Goal: Task Accomplishment & Management: Use online tool/utility

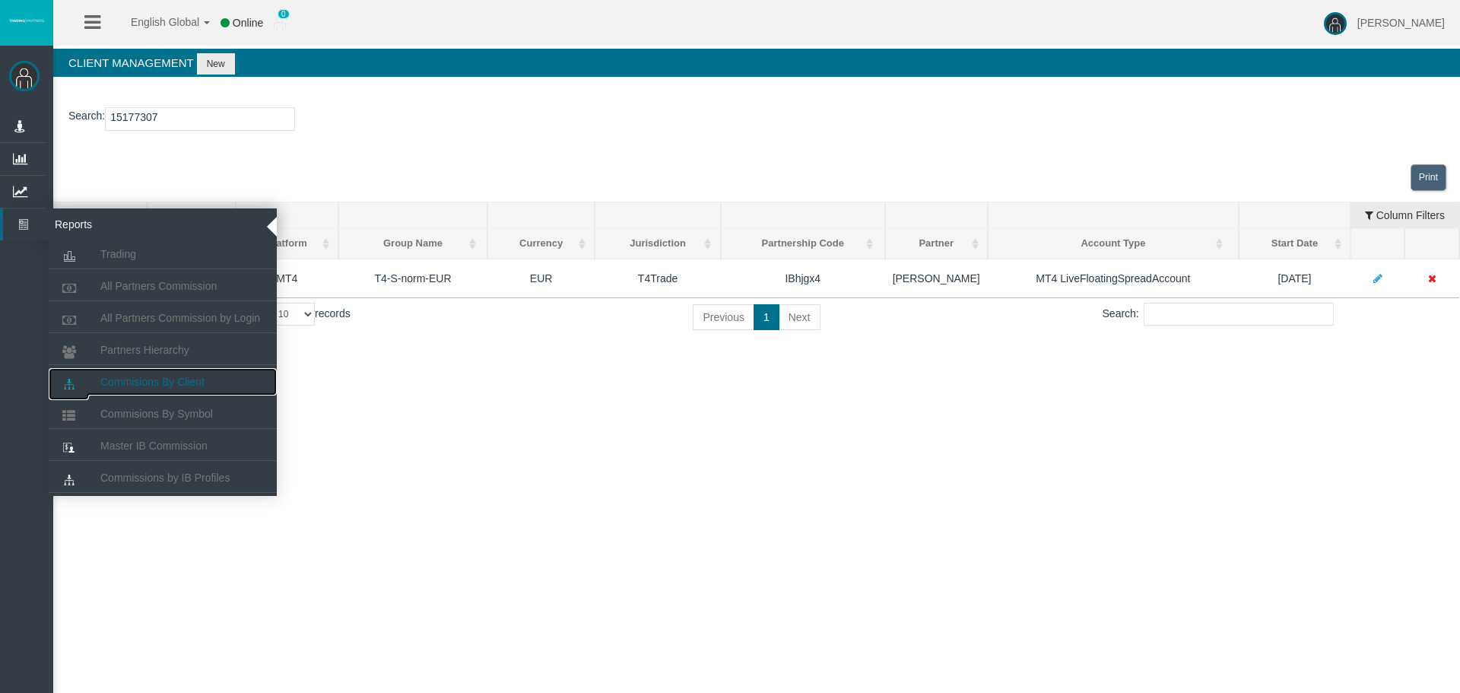
click at [141, 378] on span "Commisions By Client" at bounding box center [152, 382] width 104 height 12
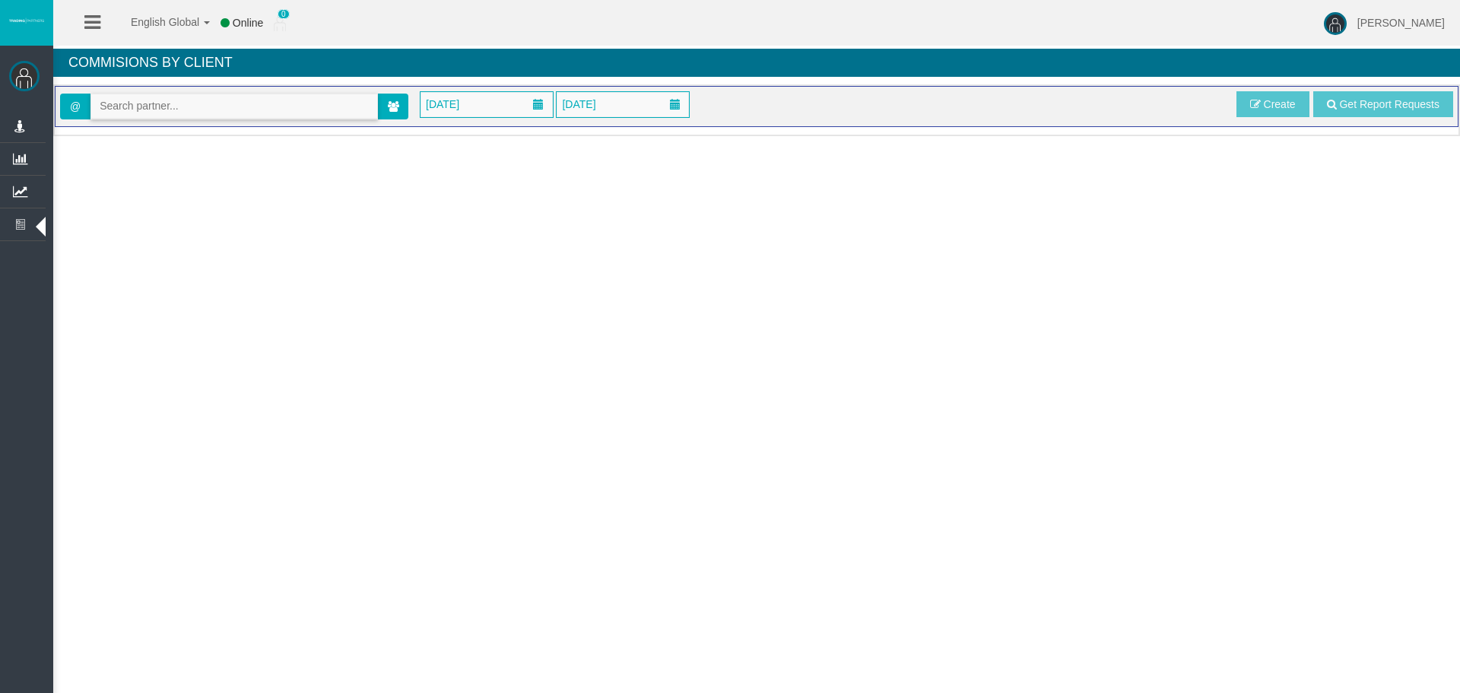
click at [170, 104] on input "text" at bounding box center [234, 106] width 286 height 24
paste input "IBupyd5"
click at [150, 135] on span "[16286] [PERSON_NAME]" at bounding box center [163, 132] width 126 height 12
type input "[EMAIL_ADDRESS][DOMAIN_NAME]"
click at [446, 112] on span "[DATE]" at bounding box center [442, 104] width 43 height 21
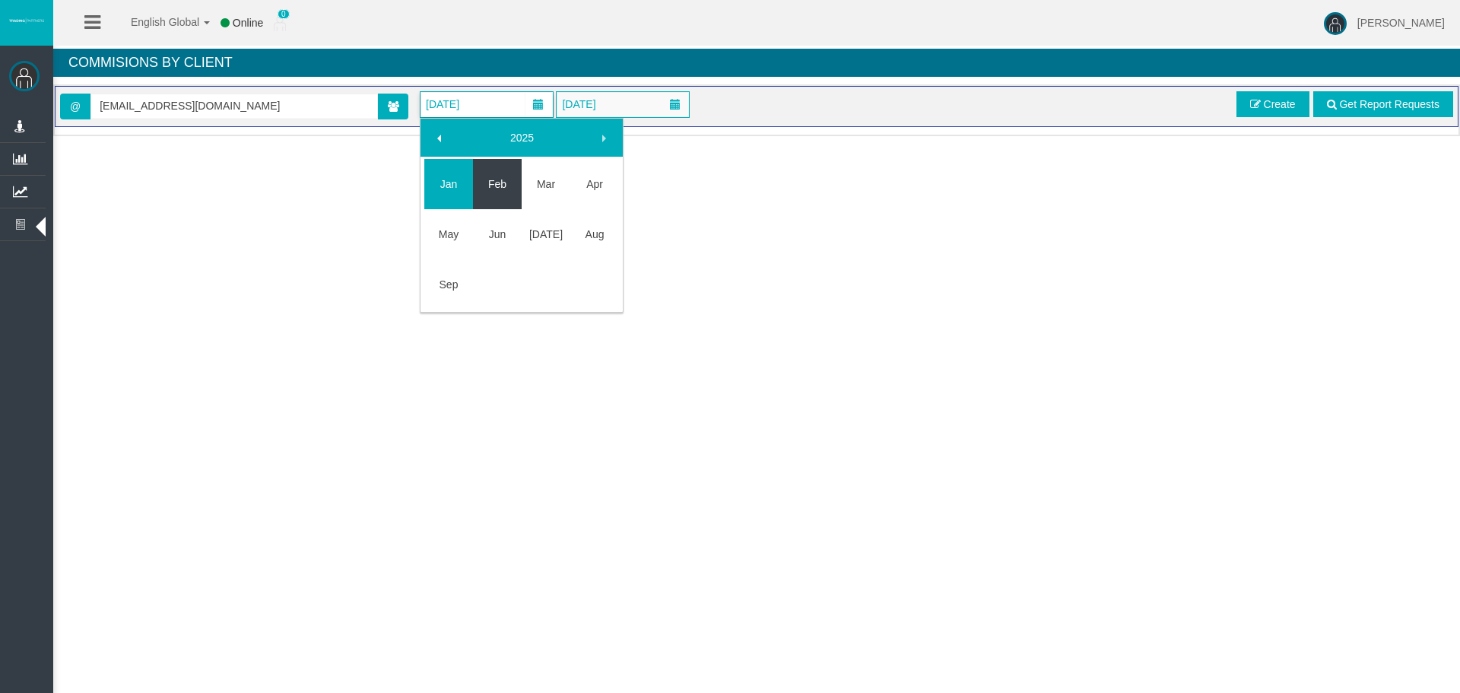
click at [487, 190] on link "Feb" at bounding box center [497, 183] width 49 height 27
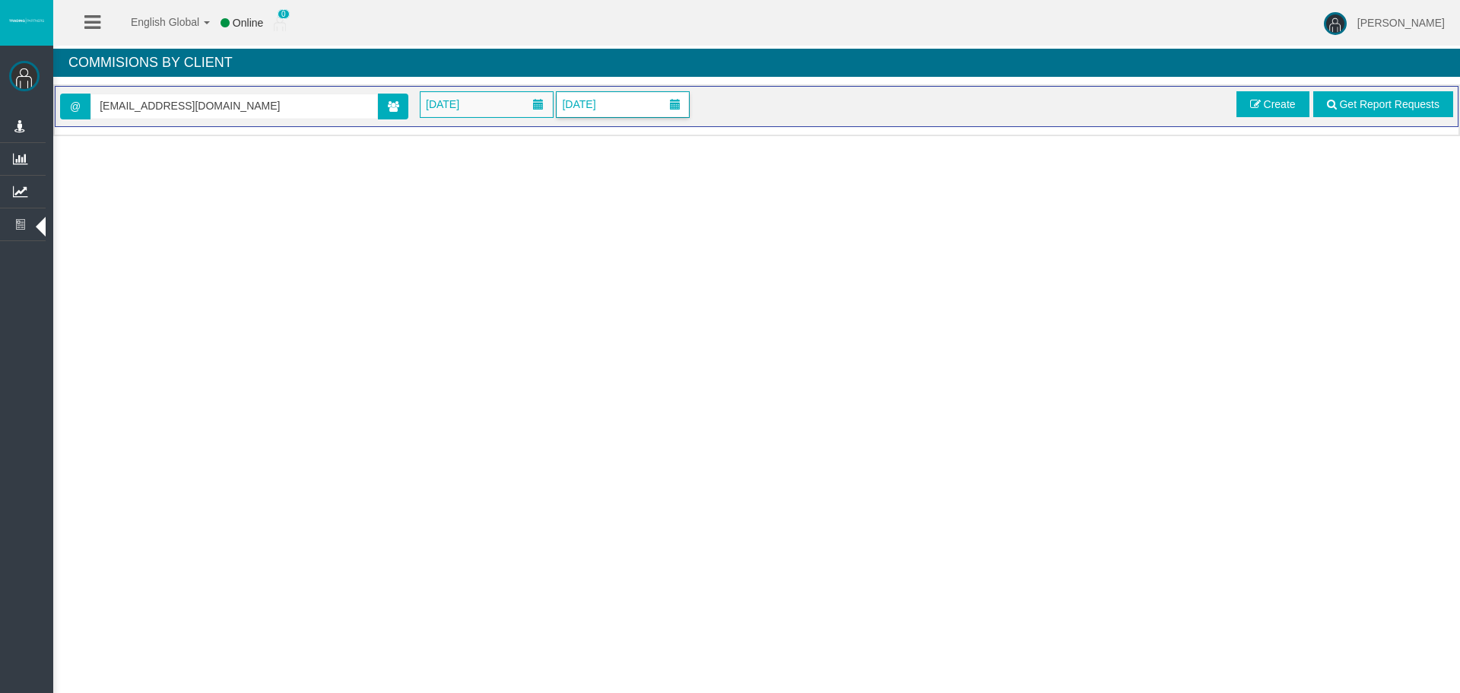
click at [600, 107] on span "[DATE]" at bounding box center [578, 104] width 43 height 21
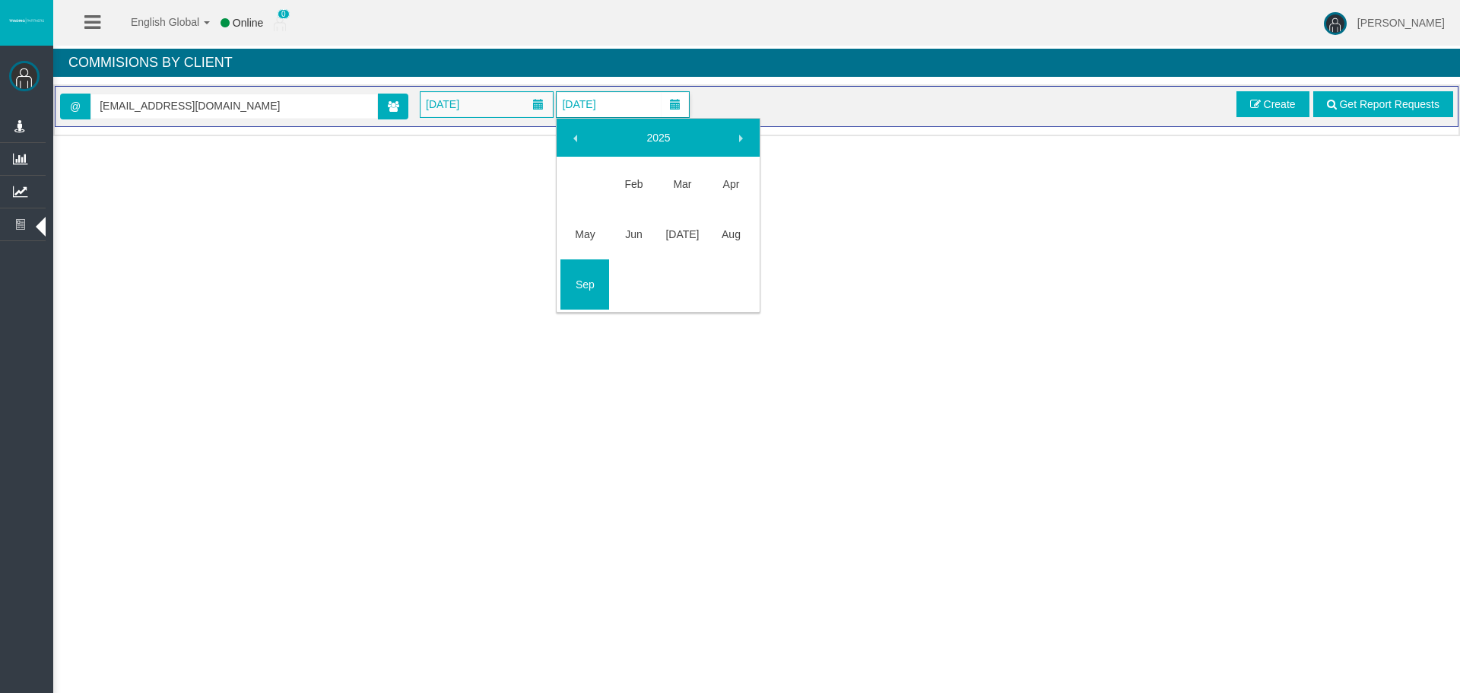
click at [1011, 289] on div "English Global 简体中文 English Global 日本語 한국어 Online 0 [PERSON_NAME] Help Log Out …" at bounding box center [730, 346] width 1460 height 693
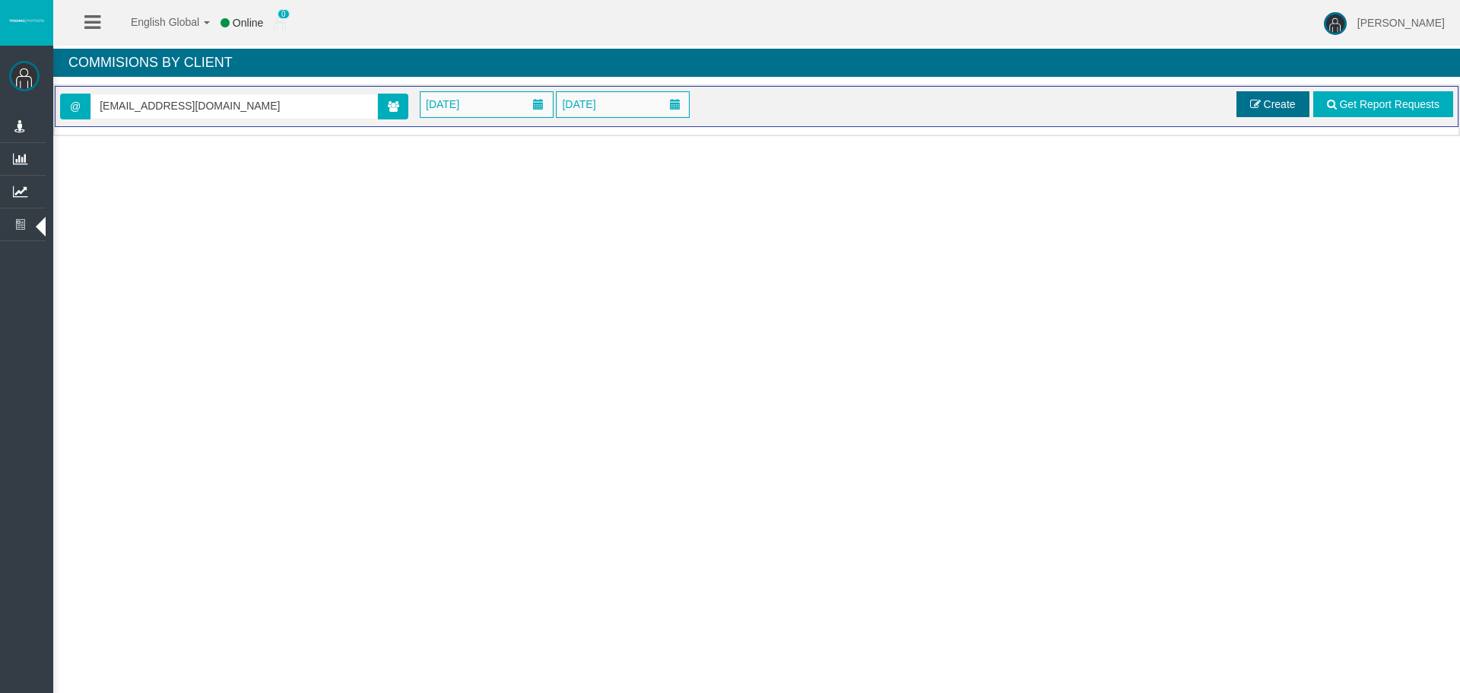
click at [1266, 106] on span "Create" at bounding box center [1280, 104] width 32 height 12
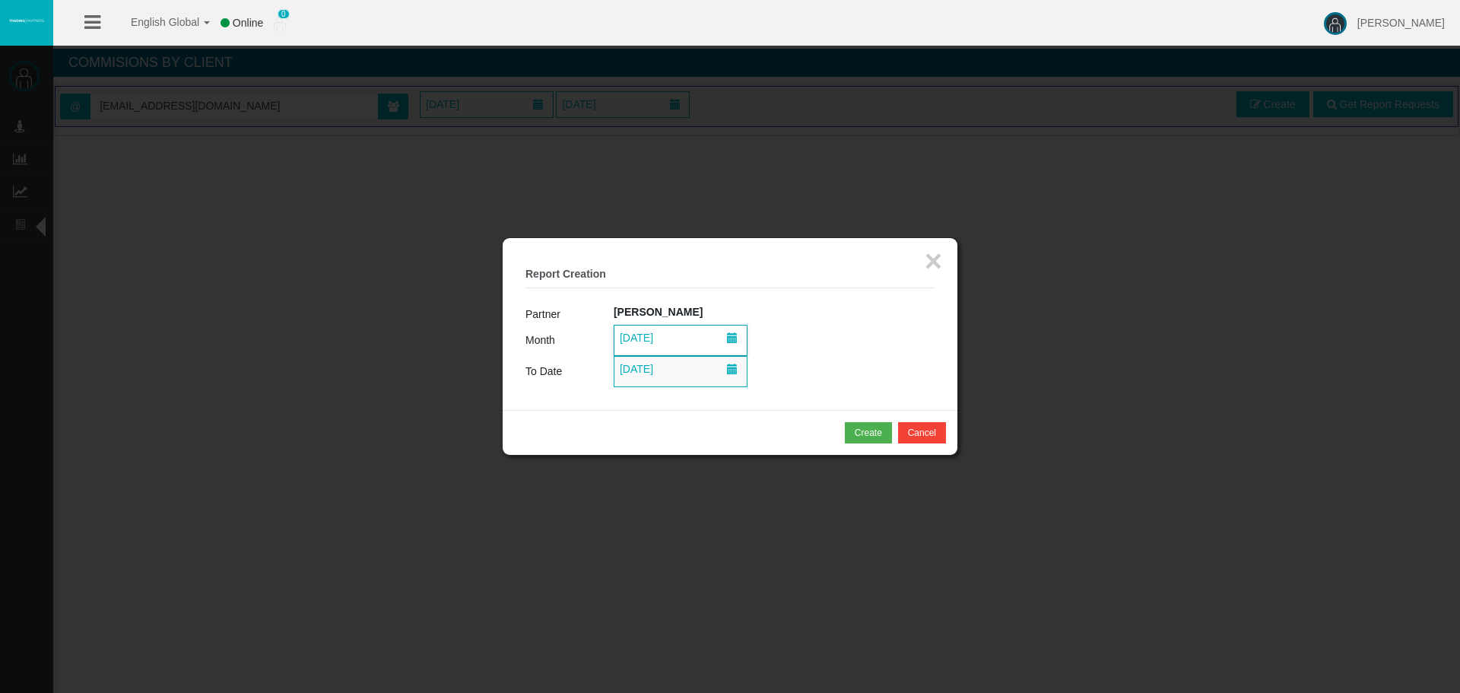
click at [658, 338] on span "[DATE]" at bounding box center [636, 337] width 43 height 21
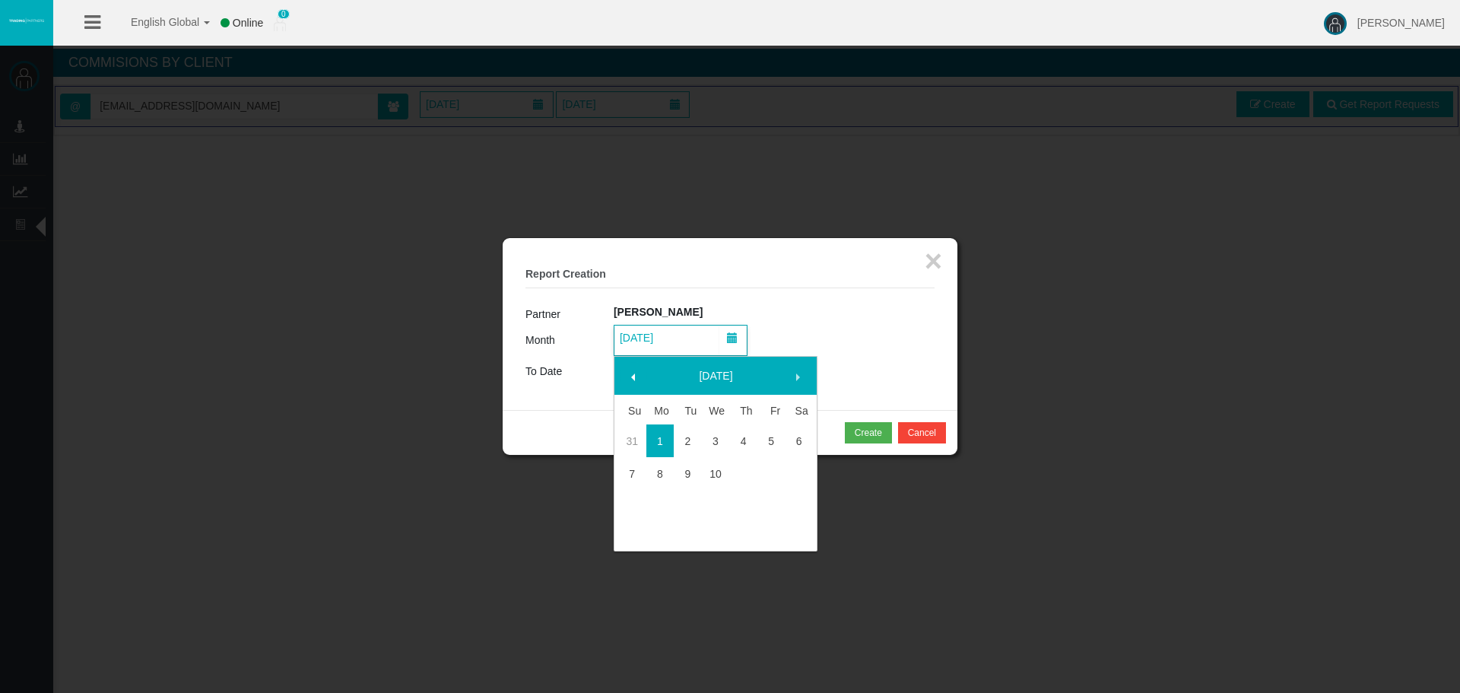
click at [631, 379] on span at bounding box center [633, 377] width 12 height 12
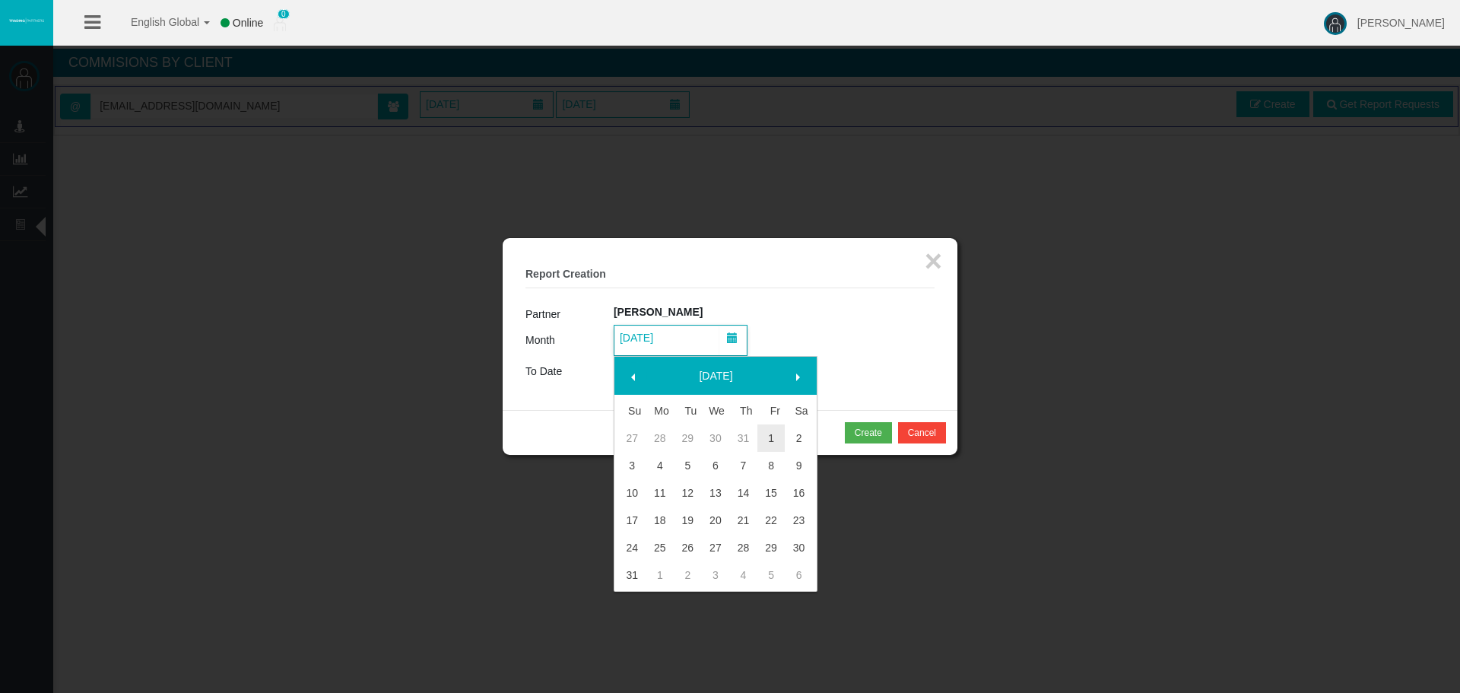
click at [631, 379] on span at bounding box center [633, 377] width 12 height 12
click at [631, 378] on span at bounding box center [633, 377] width 12 height 12
click at [635, 378] on span at bounding box center [633, 377] width 12 height 12
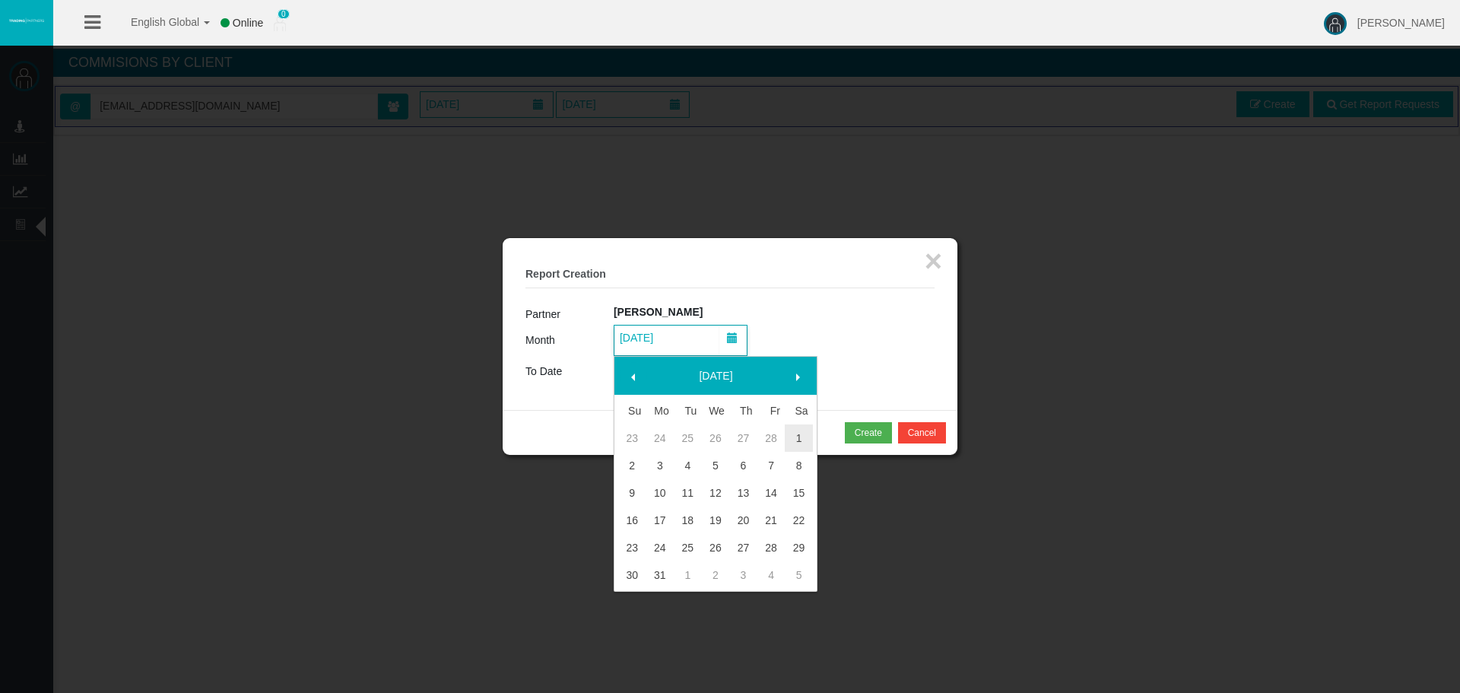
click at [635, 378] on span at bounding box center [633, 377] width 12 height 12
click at [808, 436] on link "1" at bounding box center [799, 437] width 28 height 27
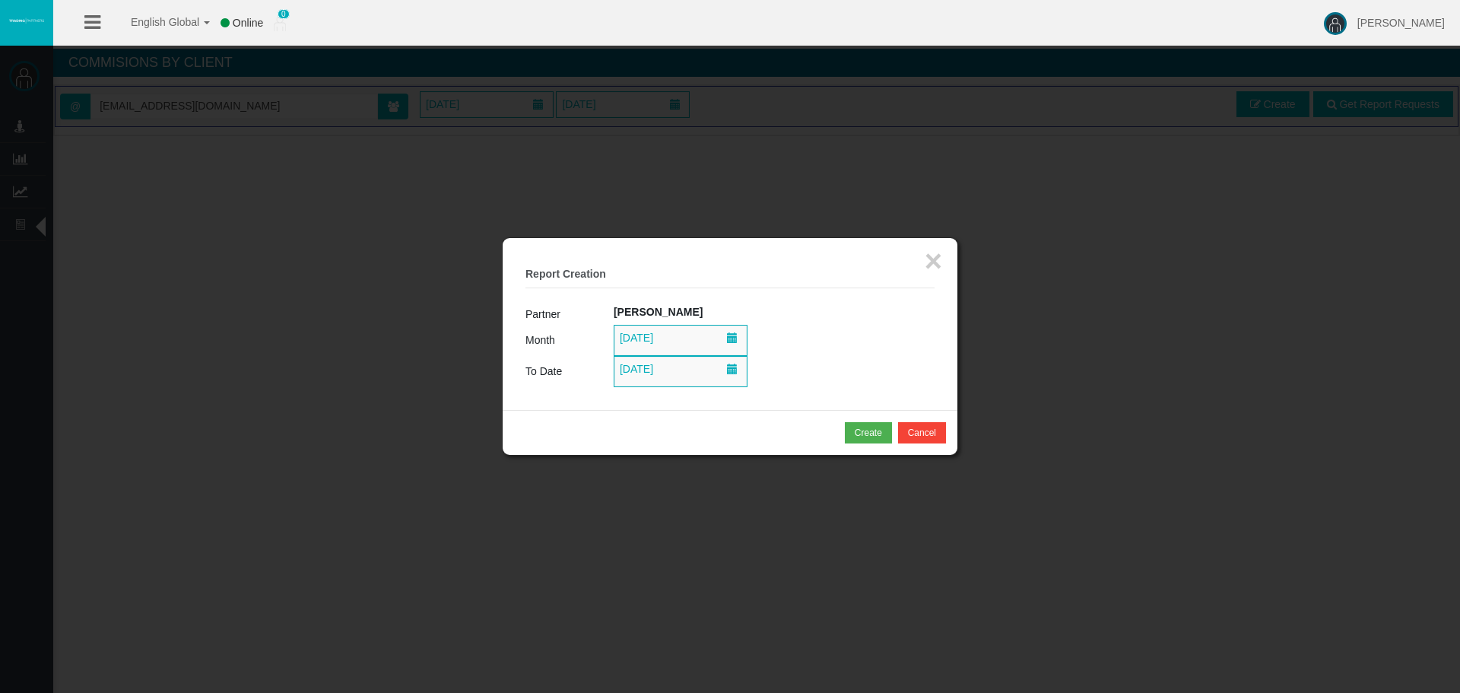
click at [643, 370] on span "[DATE]" at bounding box center [636, 368] width 43 height 21
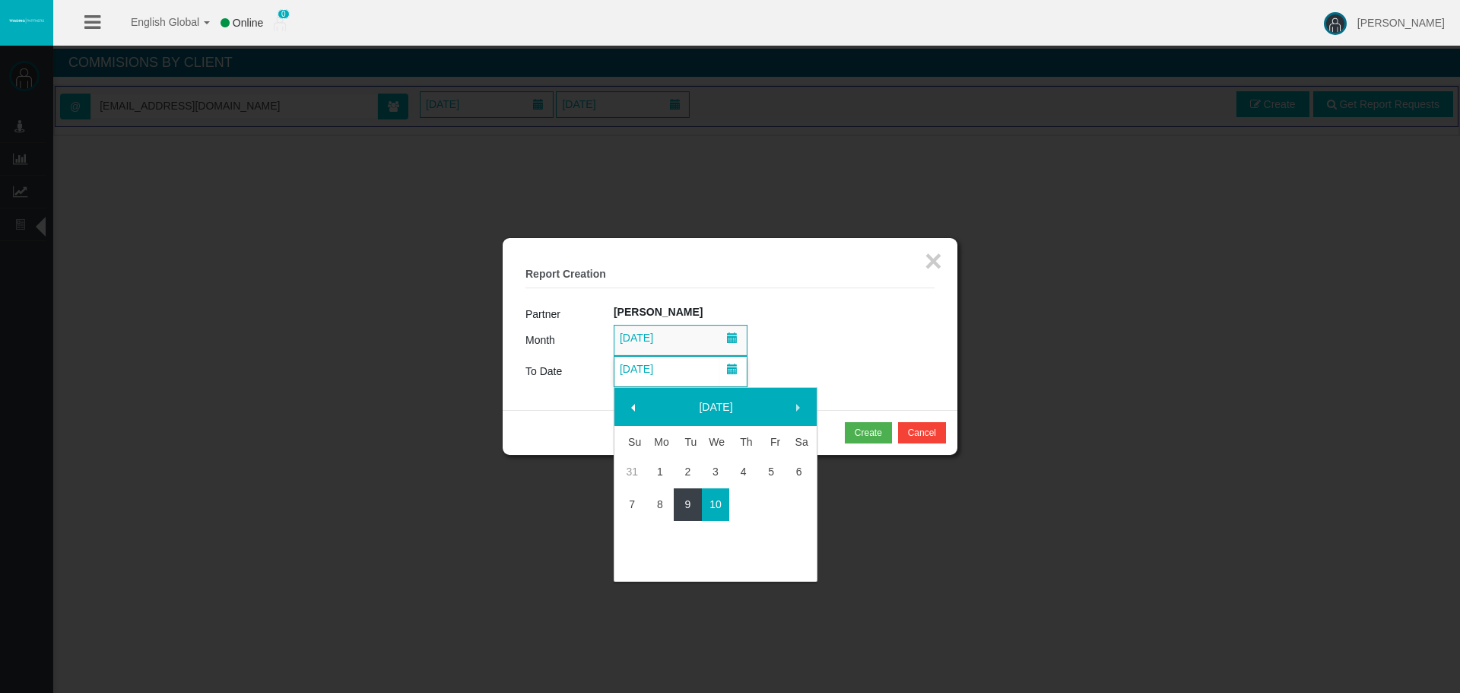
click at [691, 510] on link "9" at bounding box center [688, 504] width 28 height 27
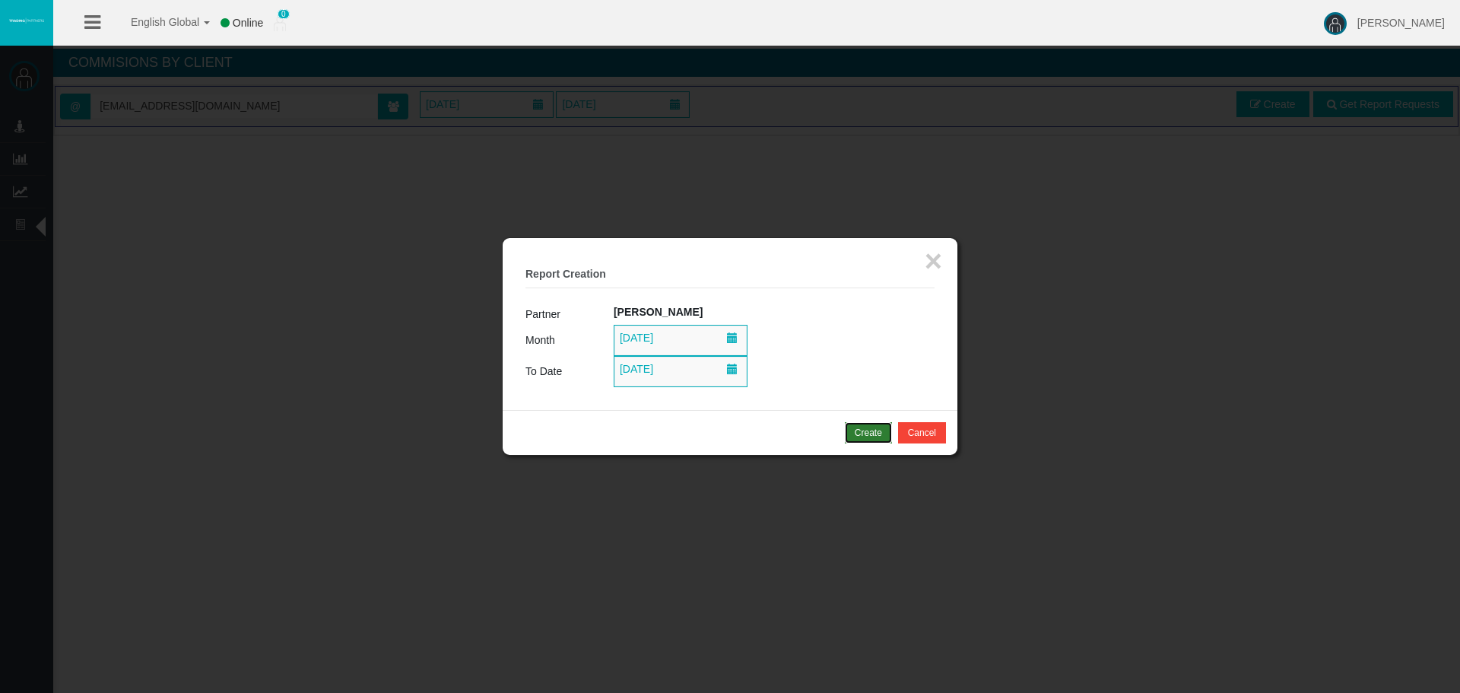
click at [850, 435] on button "Create" at bounding box center [868, 432] width 47 height 21
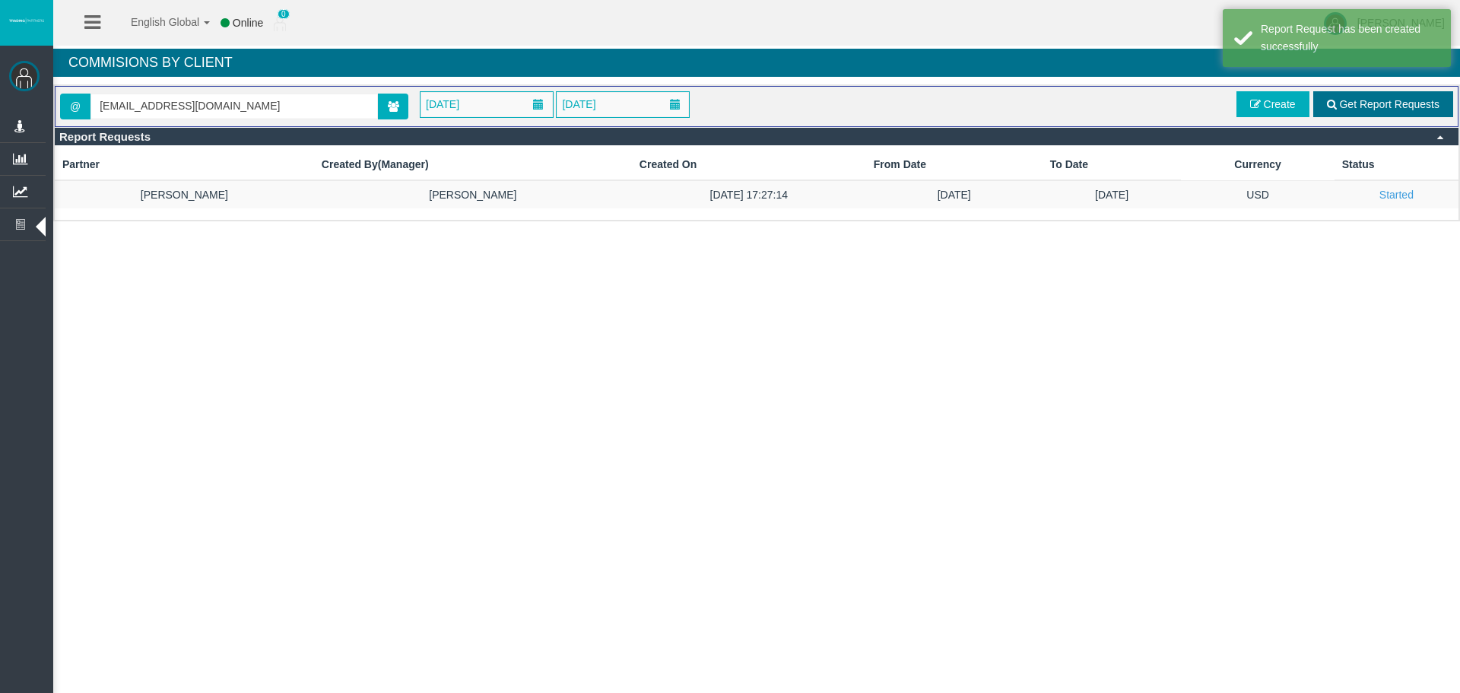
click at [1351, 100] on span "Get Report Requests" at bounding box center [1389, 104] width 100 height 12
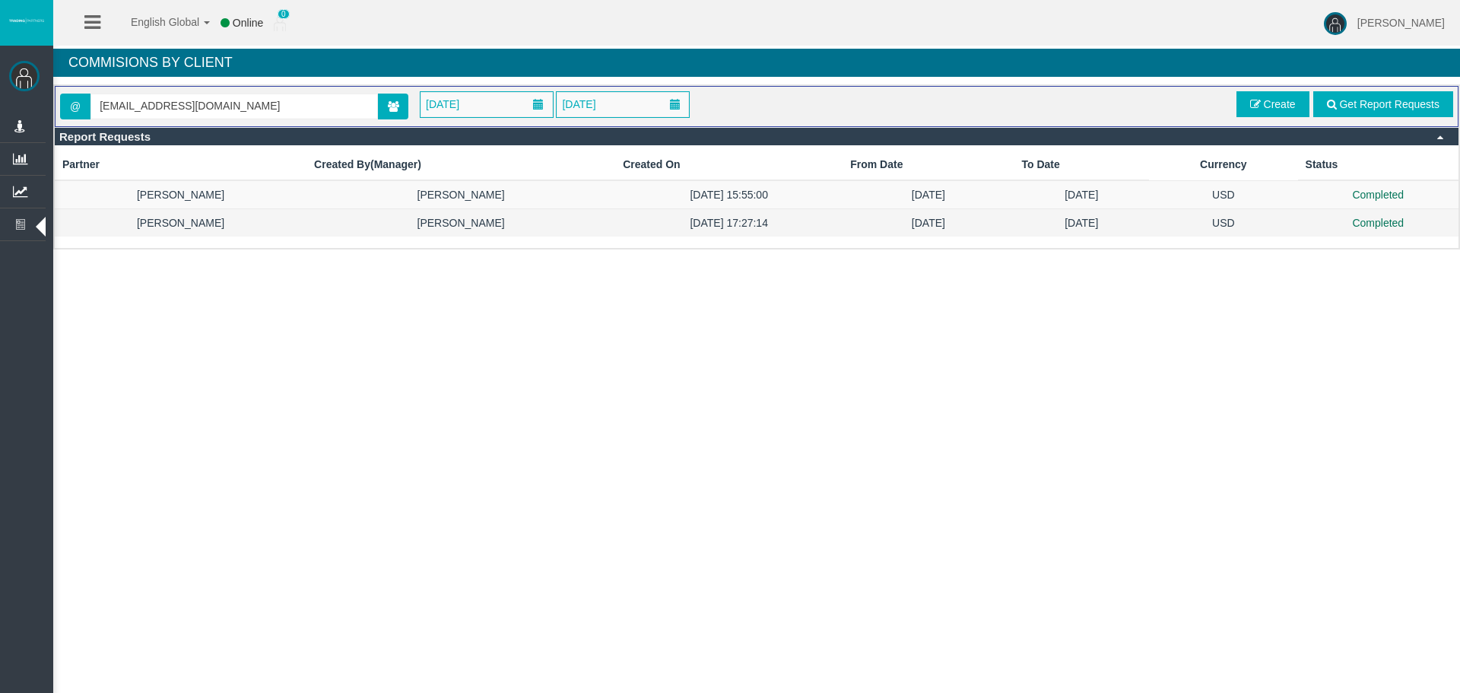
click at [1183, 218] on td "USD" at bounding box center [1223, 223] width 149 height 28
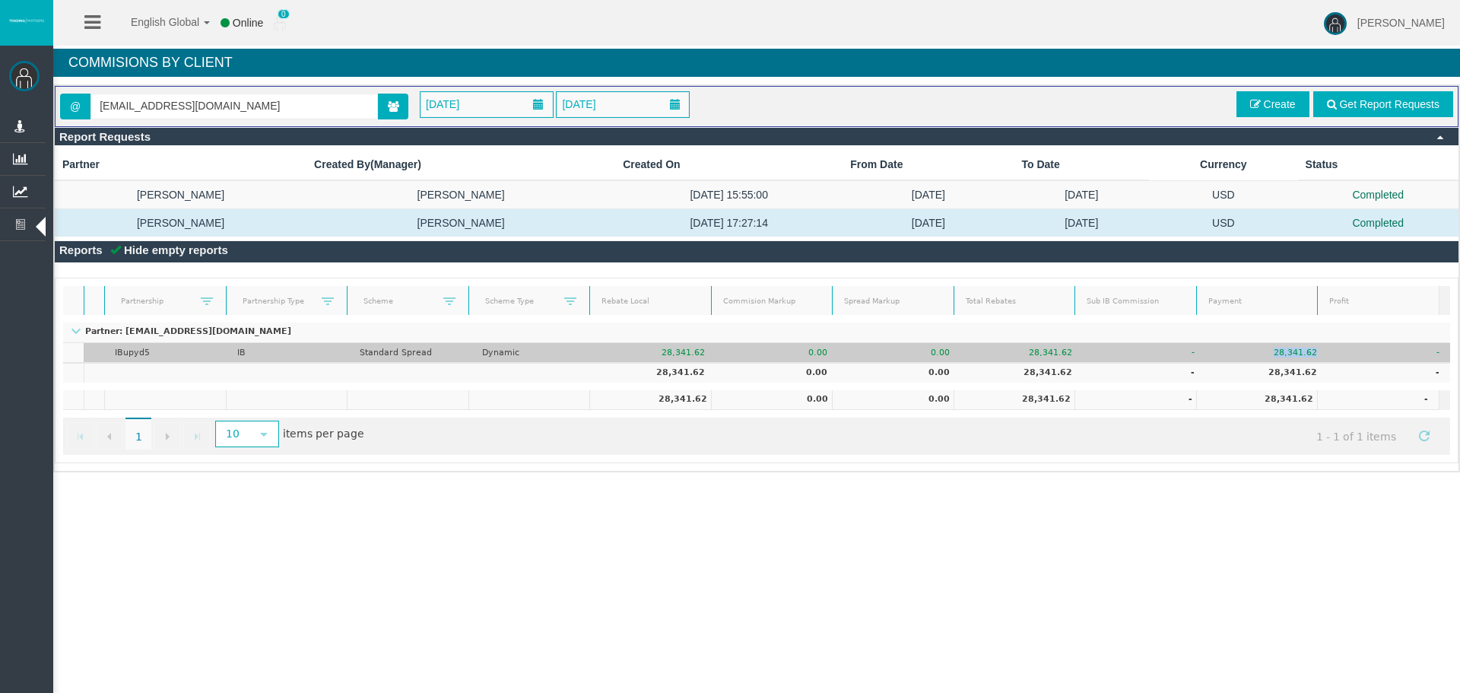
drag, startPoint x: 1261, startPoint y: 351, endPoint x: 1311, endPoint y: 351, distance: 50.2
click at [1311, 351] on td "28,341.62" at bounding box center [1266, 353] width 122 height 20
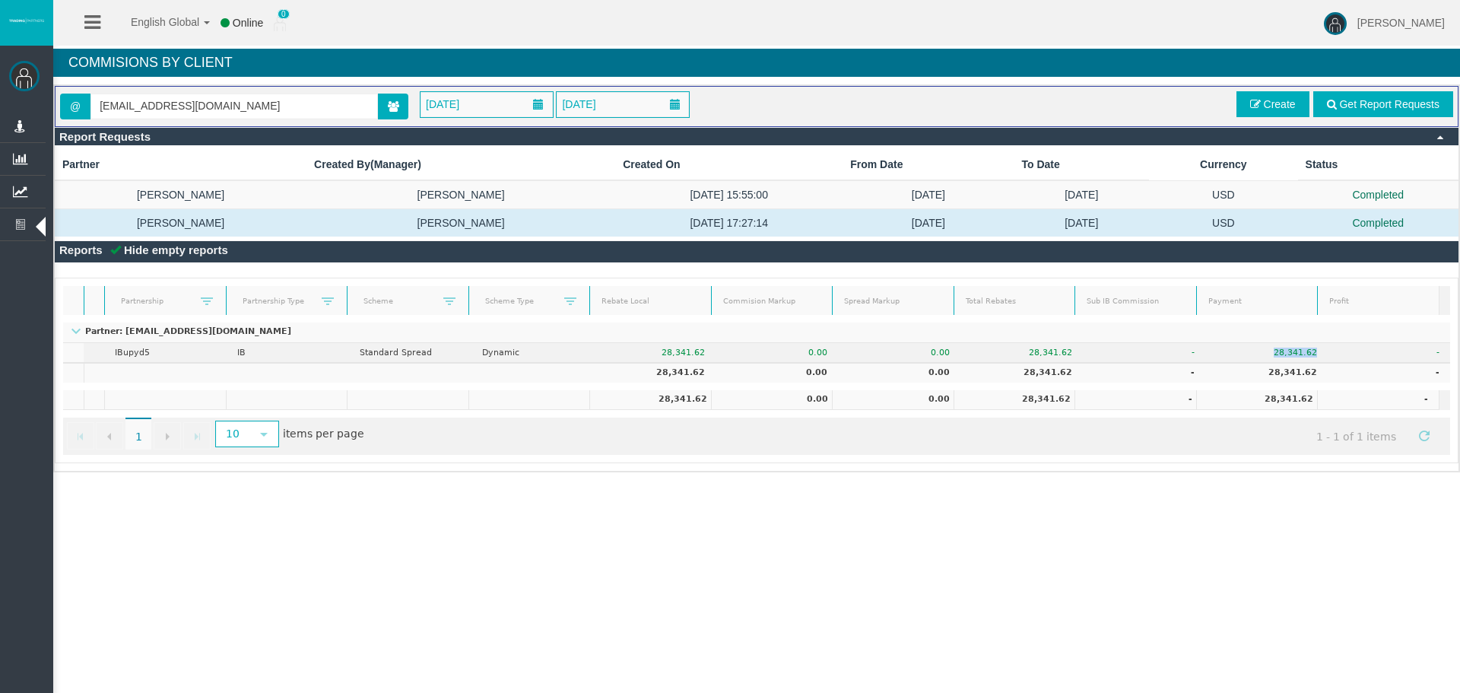
copy td "28,341.62"
